Goal: Check status

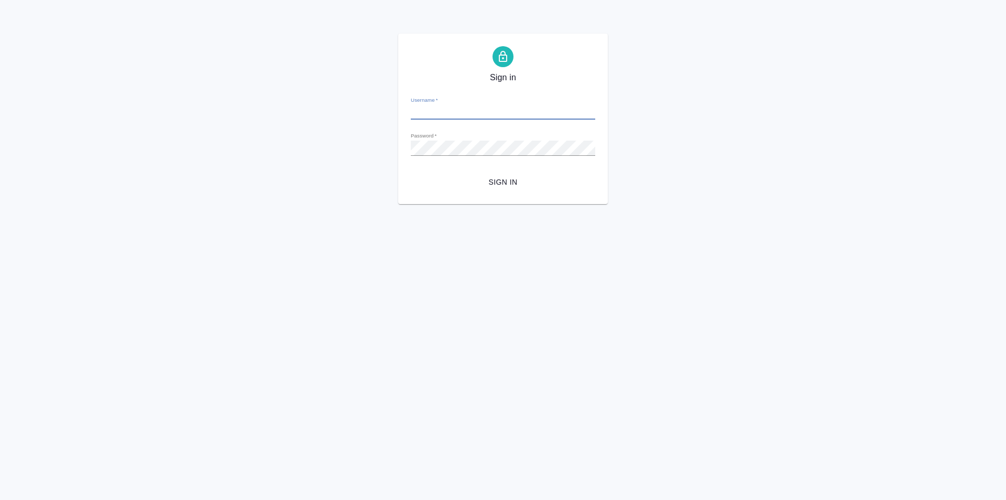
type input "[PERSON_NAME][EMAIL_ADDRESS][DOMAIN_NAME]"
click at [400, 142] on div "Sign in Username   * [PERSON_NAME][EMAIL_ADDRESS][DOMAIN_NAME] Password   * url…" at bounding box center [503, 119] width 210 height 170
click at [411, 172] on button "Sign in" at bounding box center [503, 181] width 185 height 19
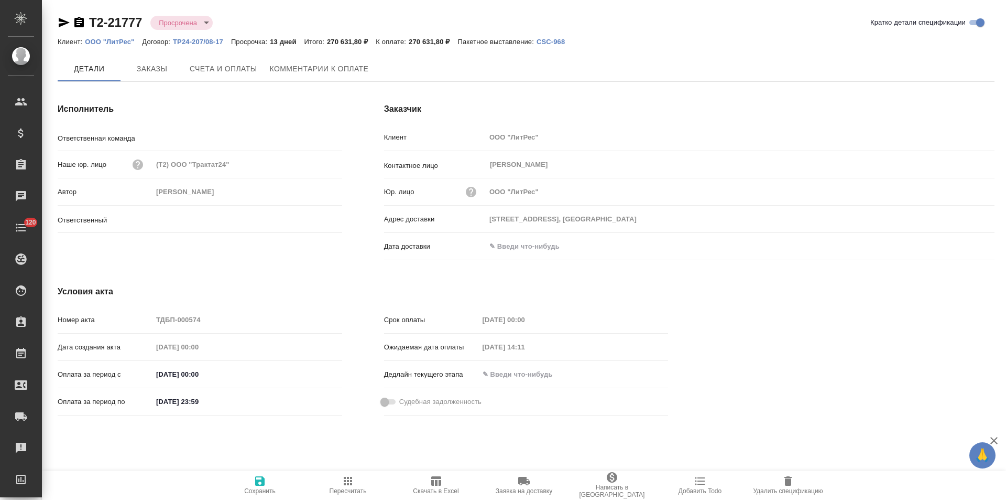
type input "Сити3"
type input "[PERSON_NAME]"
click at [323, 71] on span "Комментарии к оплате" at bounding box center [319, 69] width 99 height 13
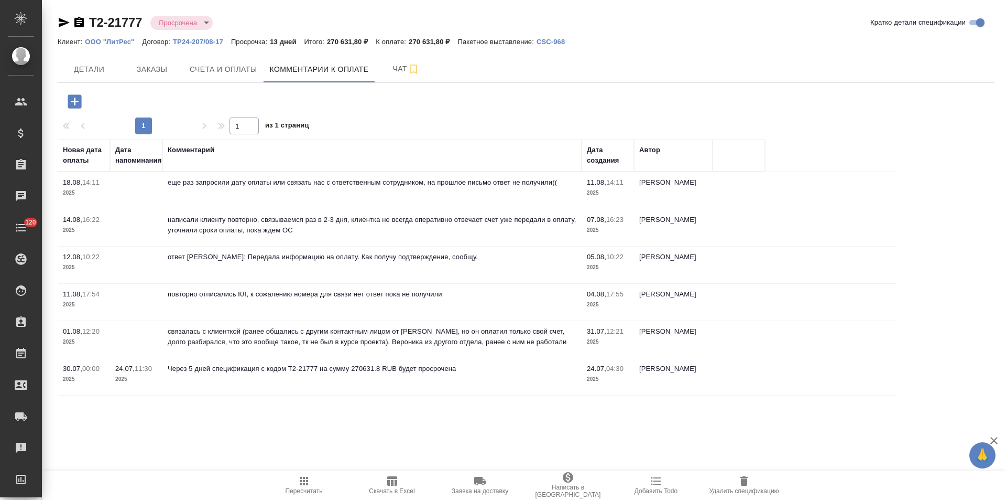
click at [253, 193] on td "еще раз запросили дату оплаты или связать нас с ответственным сотрудником, на п…" at bounding box center [372, 190] width 419 height 37
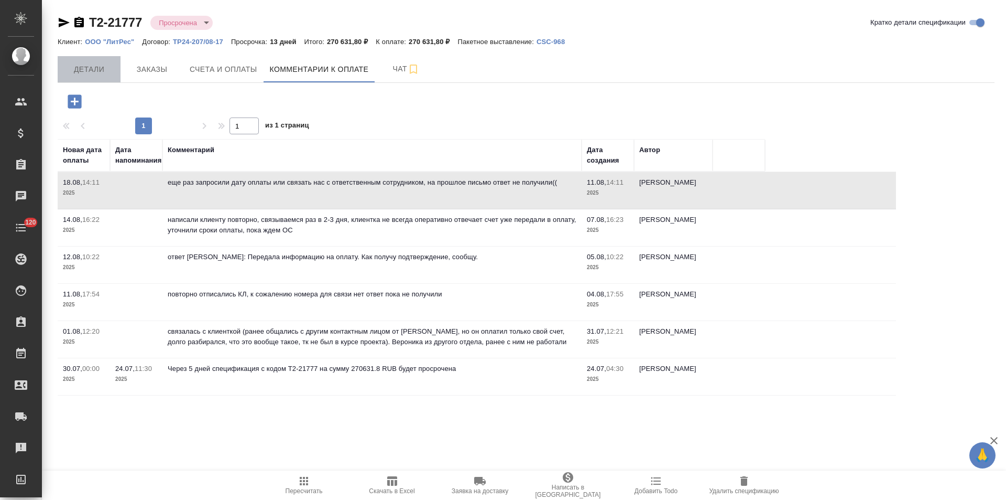
click at [83, 72] on span "Детали" at bounding box center [89, 69] width 50 height 13
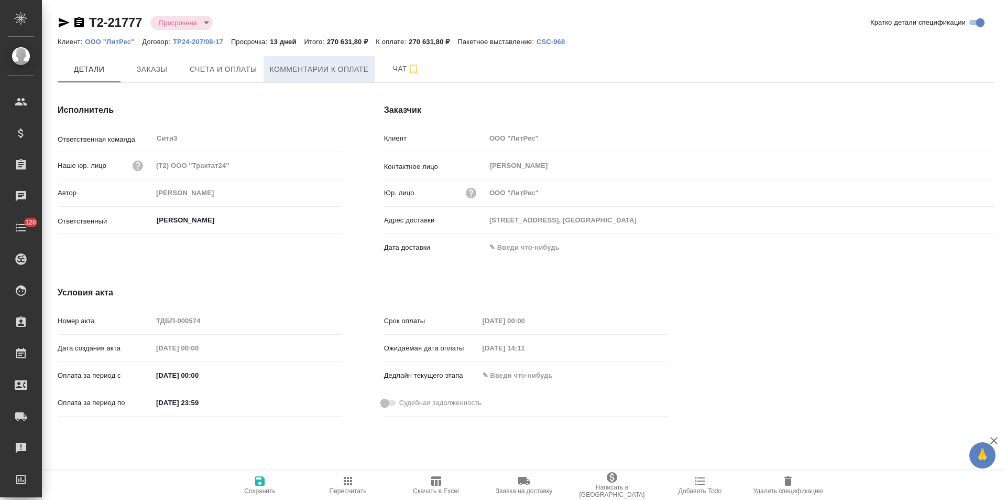
click at [287, 73] on span "Комментарии к оплате" at bounding box center [319, 69] width 99 height 13
